Goal: Check status: Check status

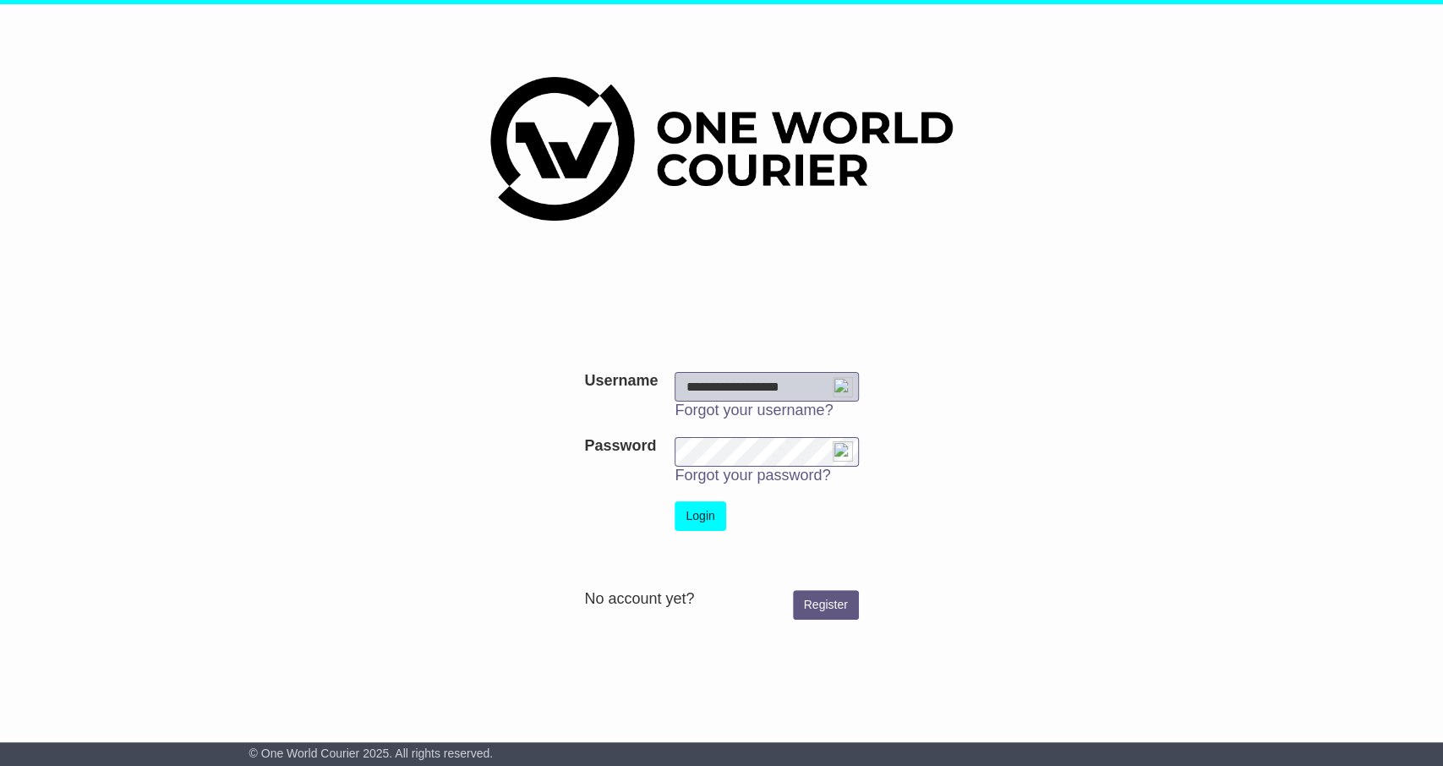
type input "**********"
click at [717, 511] on button "Login" at bounding box center [700, 516] width 51 height 30
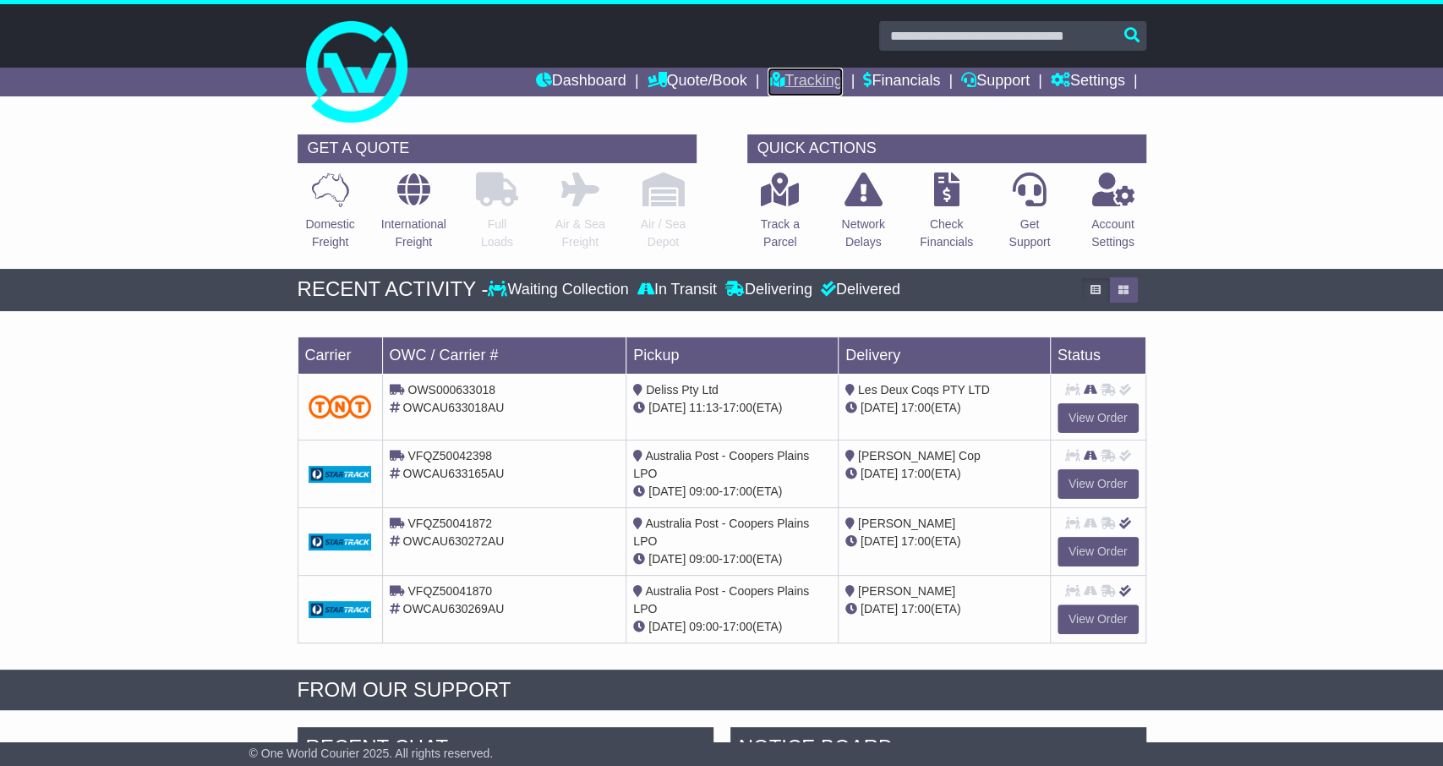
click at [790, 81] on link "Tracking" at bounding box center [805, 82] width 74 height 29
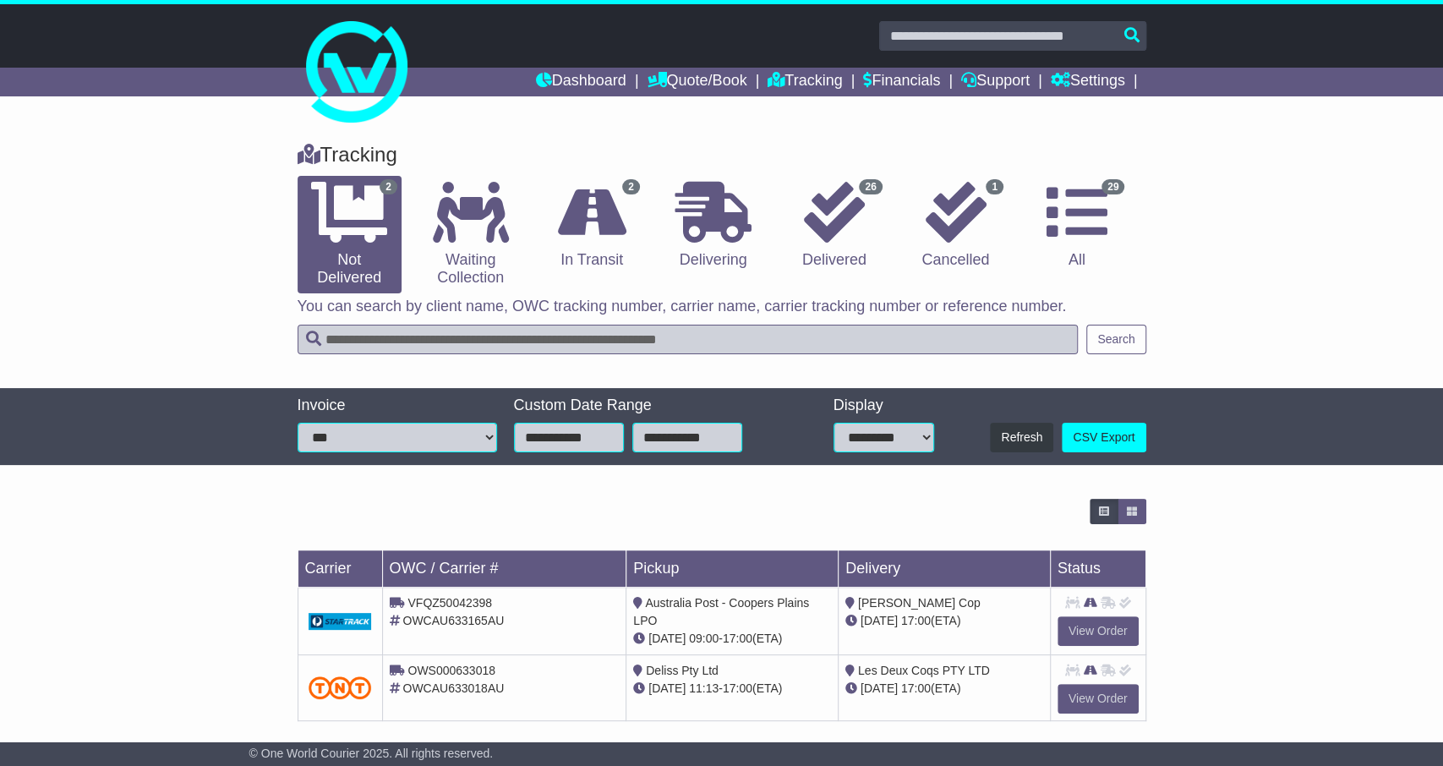
scroll to position [13, 0]
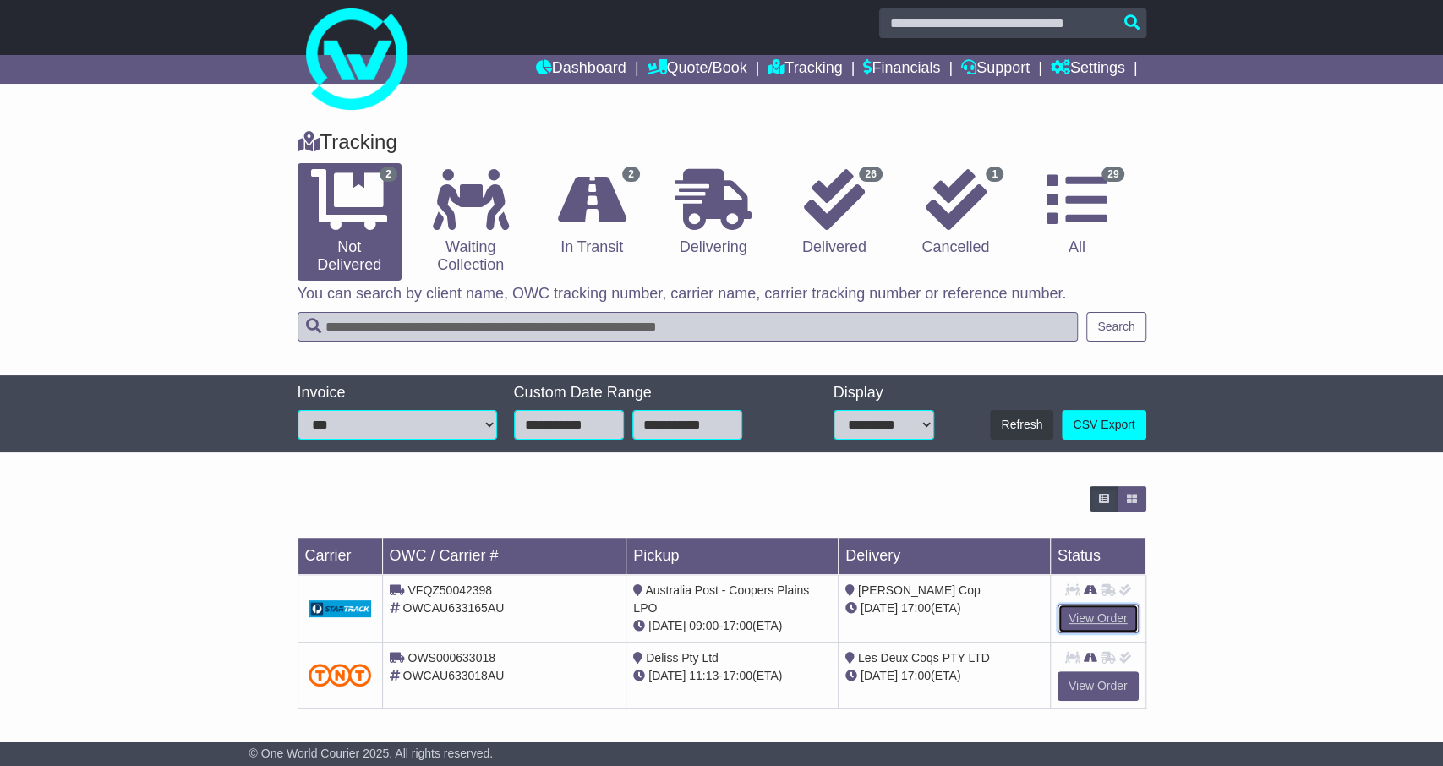
click at [1104, 625] on link "View Order" at bounding box center [1097, 619] width 81 height 30
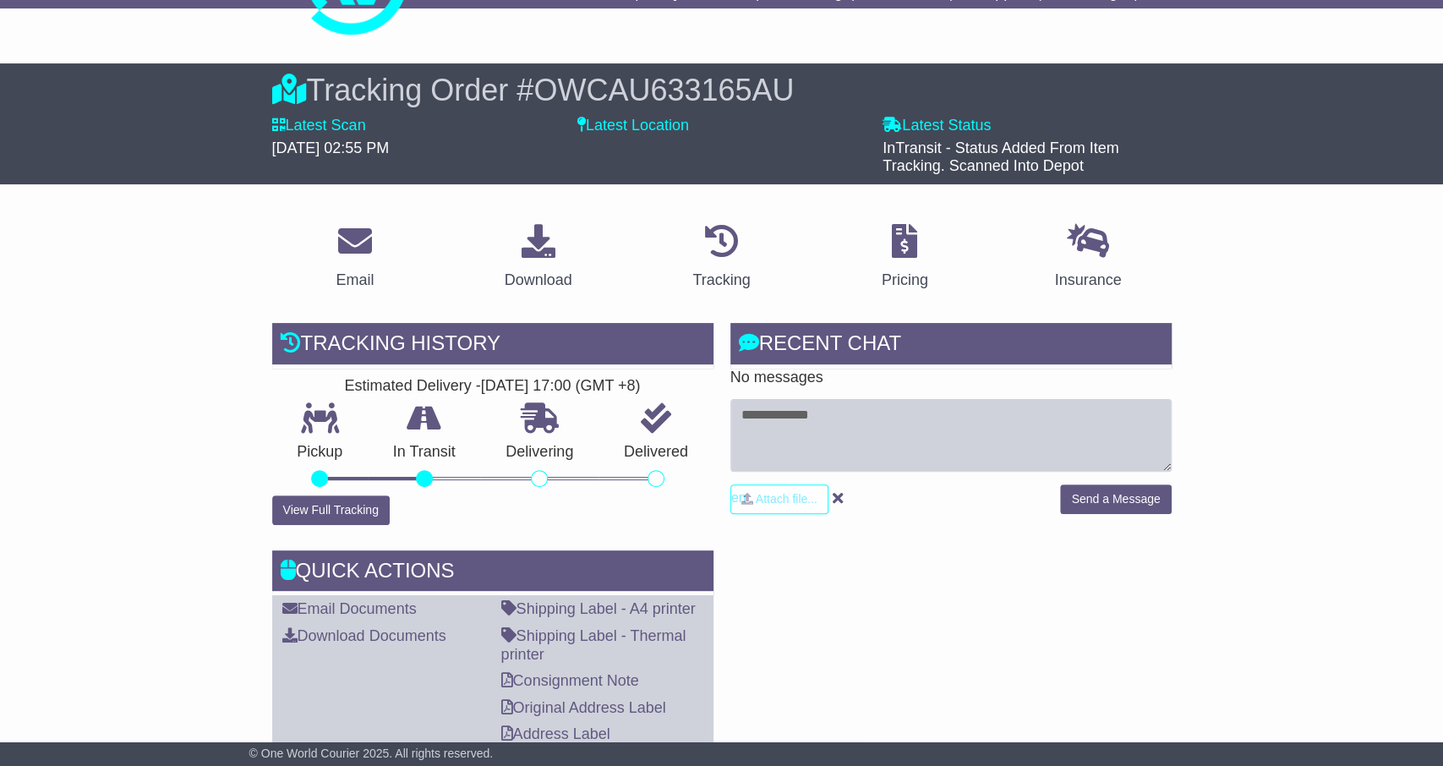
scroll to position [88, 0]
click at [347, 513] on button "View Full Tracking" at bounding box center [330, 510] width 117 height 30
